Goal: Navigation & Orientation: Find specific page/section

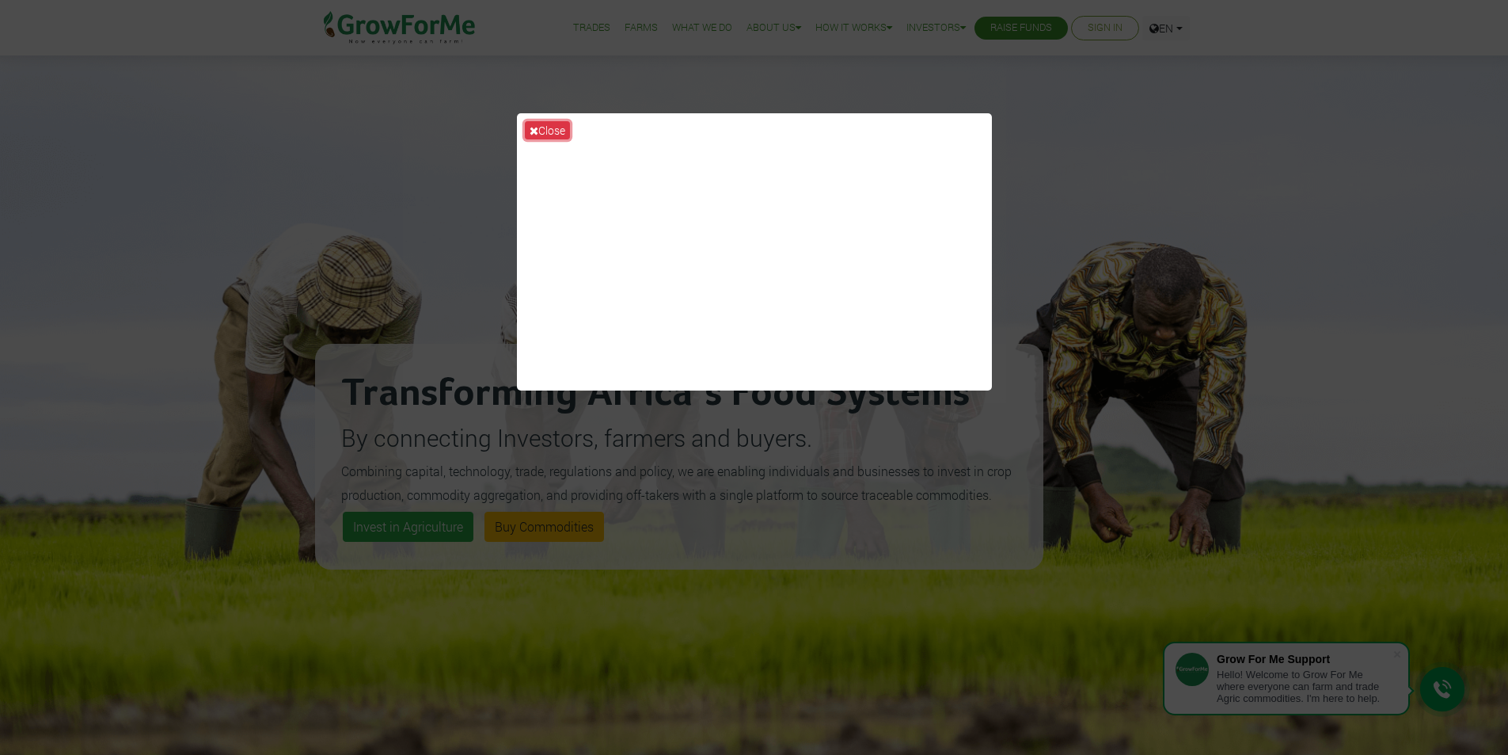
click at [546, 124] on button "Close" at bounding box center [547, 130] width 45 height 18
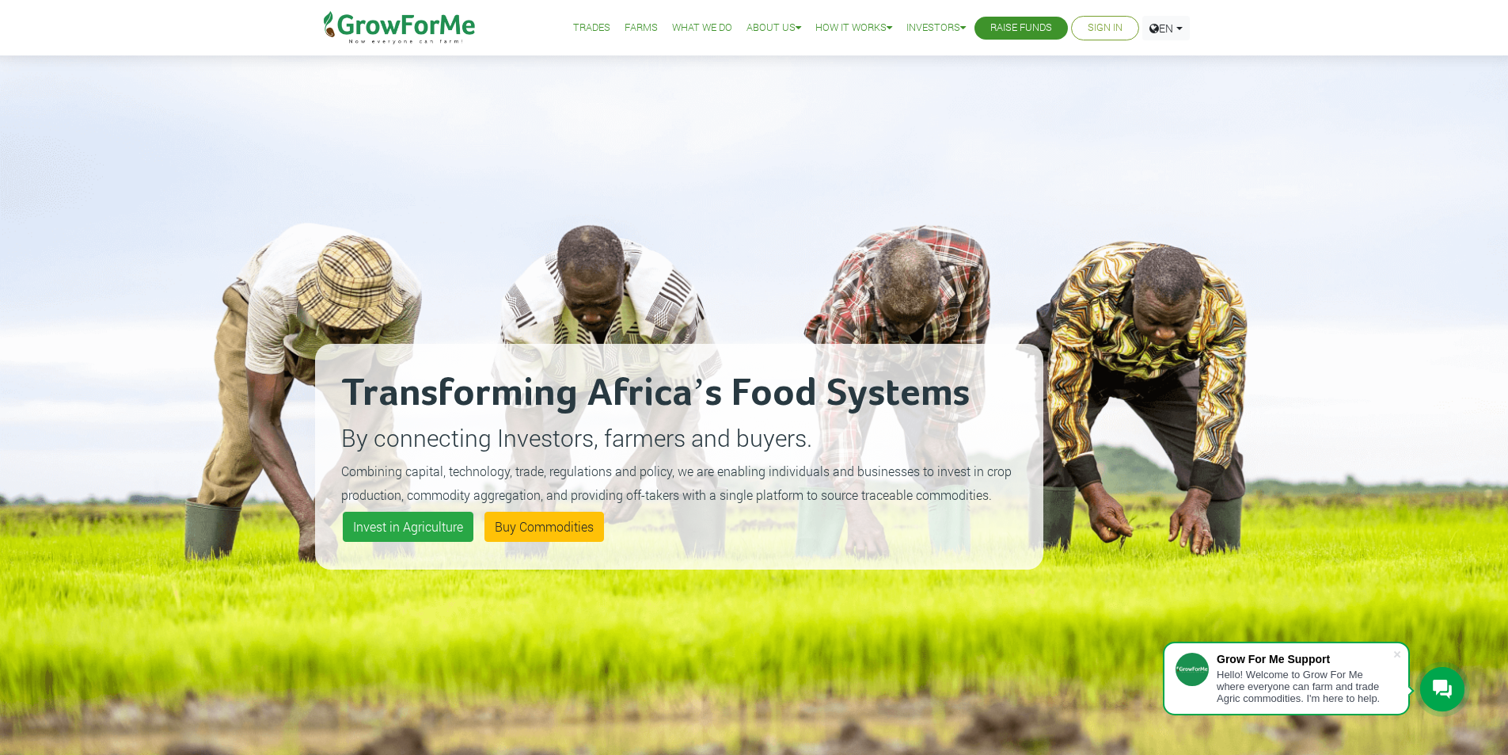
click at [633, 29] on link "Farms" at bounding box center [641, 28] width 33 height 17
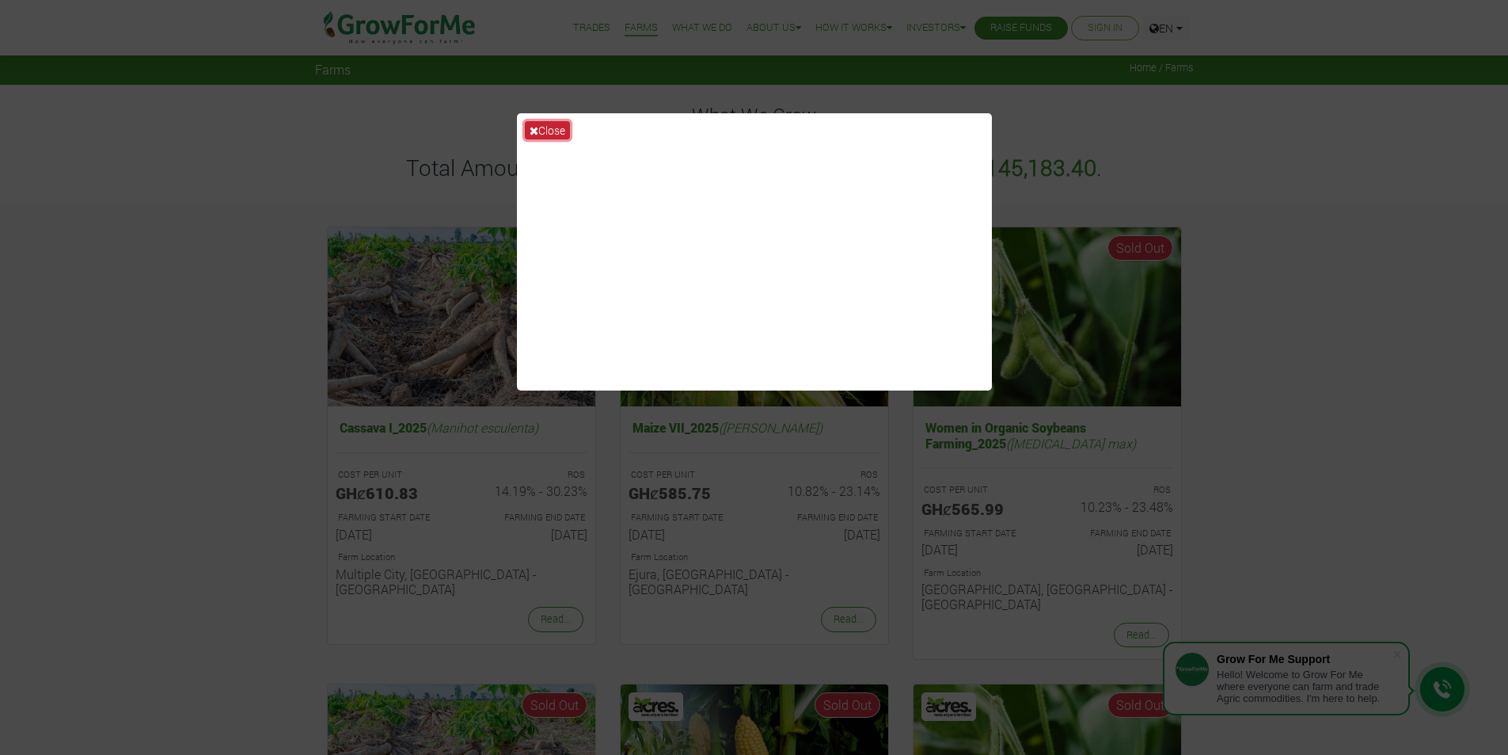
click at [556, 127] on button "Close" at bounding box center [547, 130] width 45 height 18
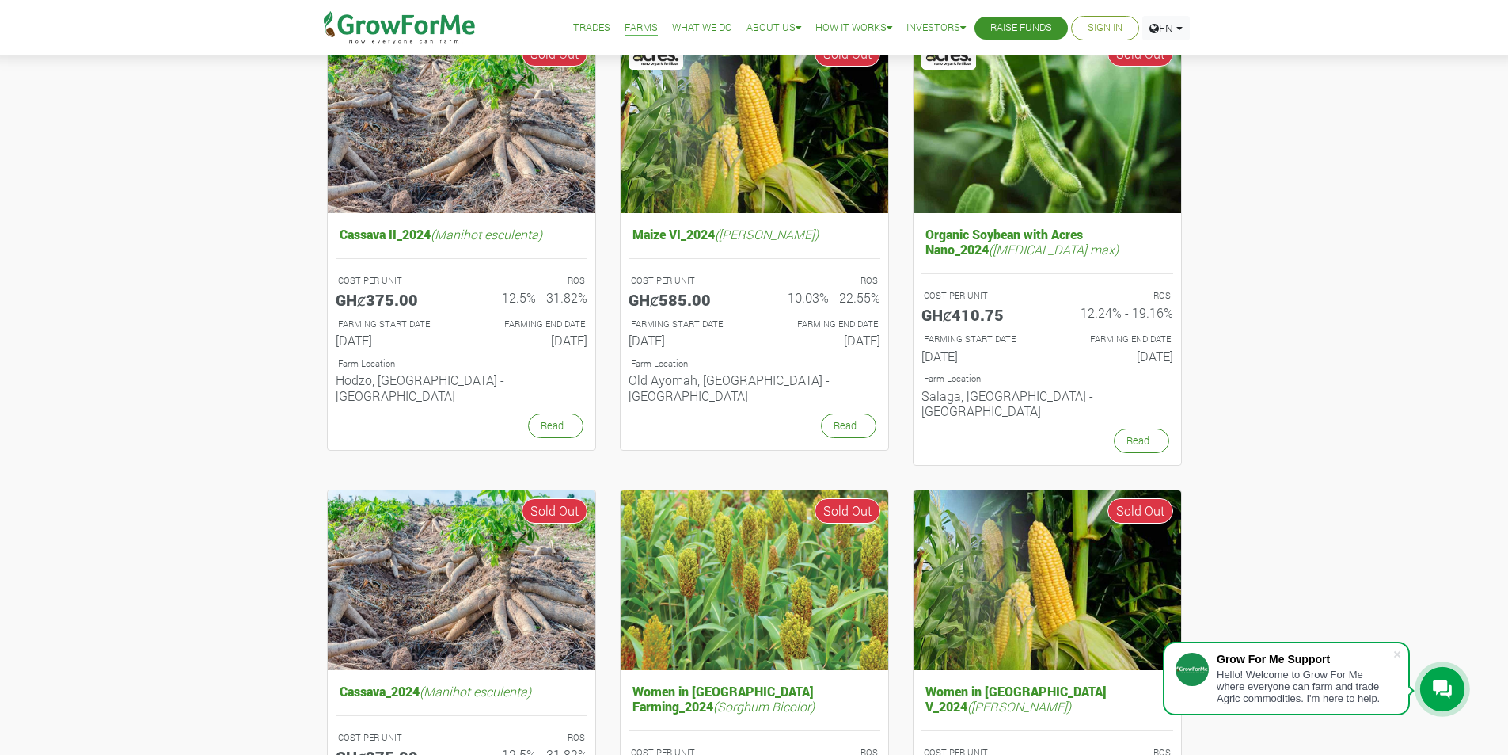
scroll to position [713, 0]
